Goal: Information Seeking & Learning: Check status

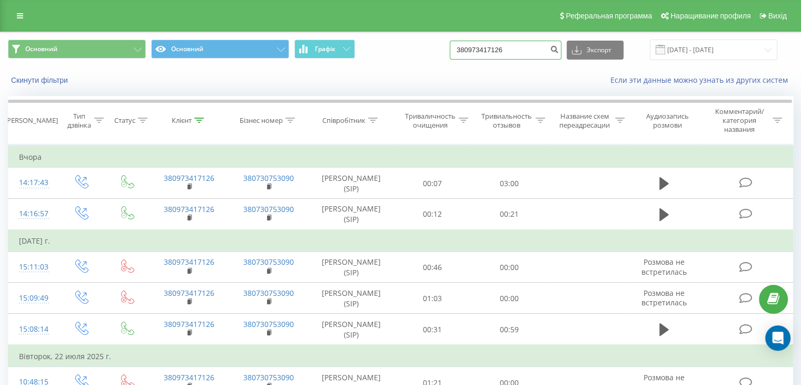
click at [518, 56] on input "380973417126" at bounding box center [506, 50] width 112 height 19
drag, startPoint x: 509, startPoint y: 53, endPoint x: 448, endPoint y: 53, distance: 61.6
click at [448, 53] on div "Основний Основний Графік 380973417126 Экспорт .csv .xls .xlsx [DATE] - [DATE]" at bounding box center [400, 50] width 785 height 21
paste input "68710717"
type input "380687107176"
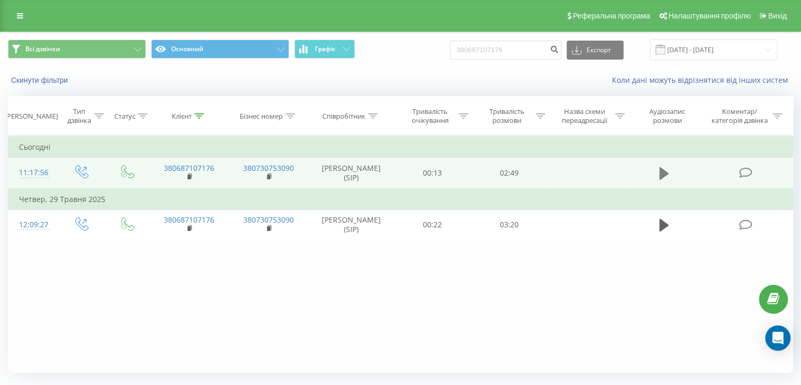
click at [672, 175] on button at bounding box center [664, 173] width 16 height 16
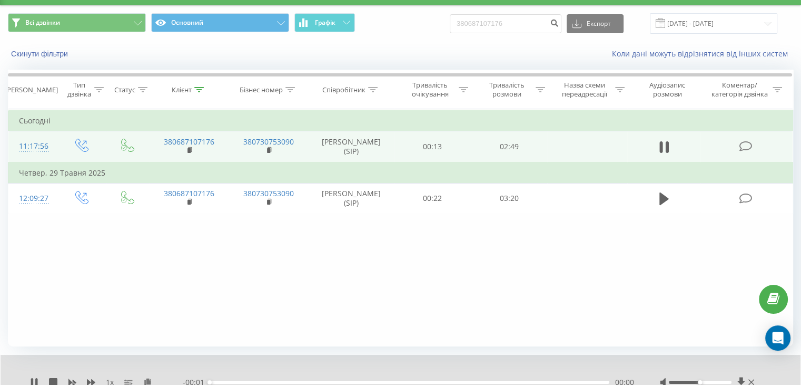
scroll to position [67, 0]
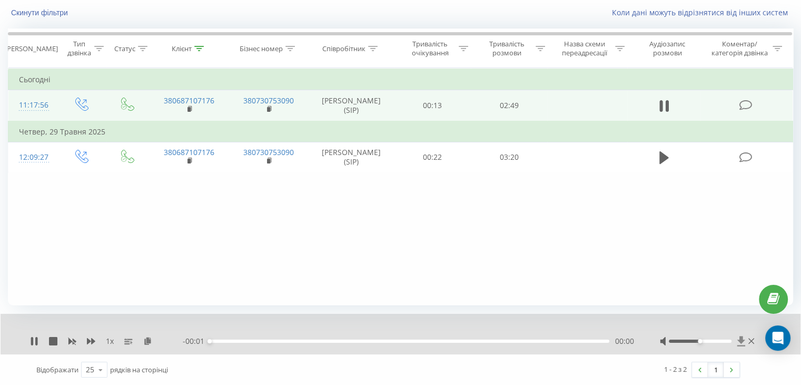
click at [743, 342] on icon at bounding box center [741, 341] width 9 height 11
click at [33, 339] on icon at bounding box center [34, 341] width 8 height 8
